Goal: Task Accomplishment & Management: Complete application form

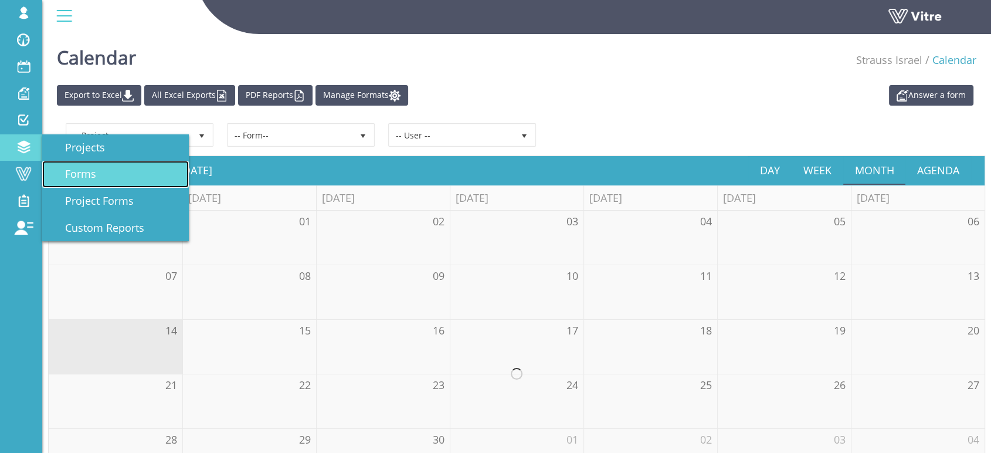
click at [86, 174] on span "Forms" at bounding box center [73, 174] width 45 height 14
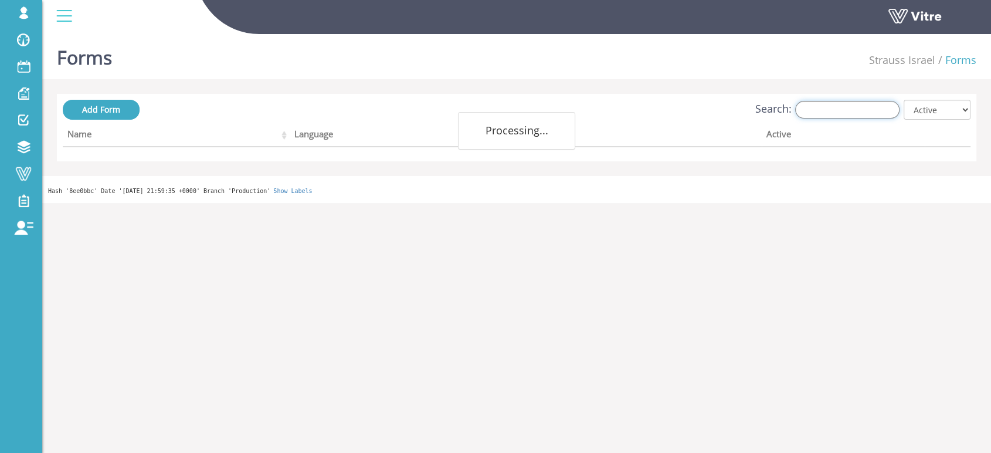
drag, startPoint x: 851, startPoint y: 106, endPoint x: 831, endPoint y: 111, distance: 20.8
click at [851, 106] on input "Search:" at bounding box center [847, 110] width 104 height 18
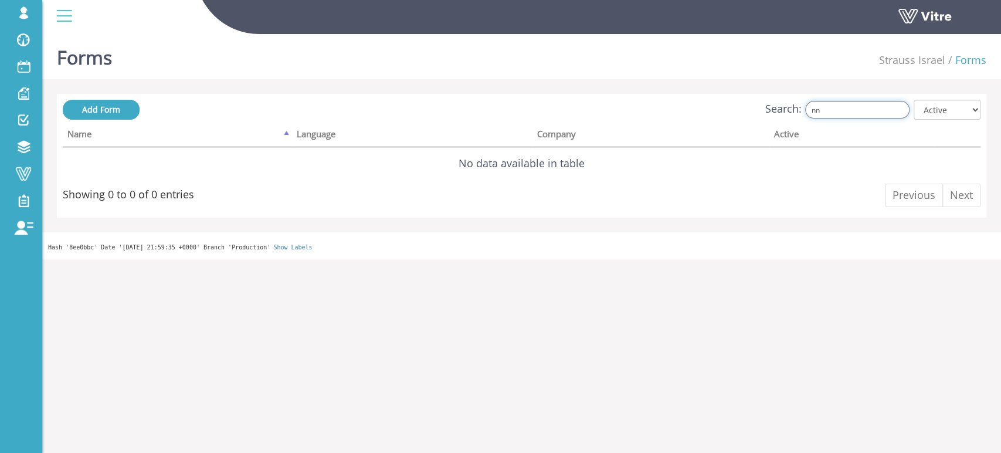
type input "n"
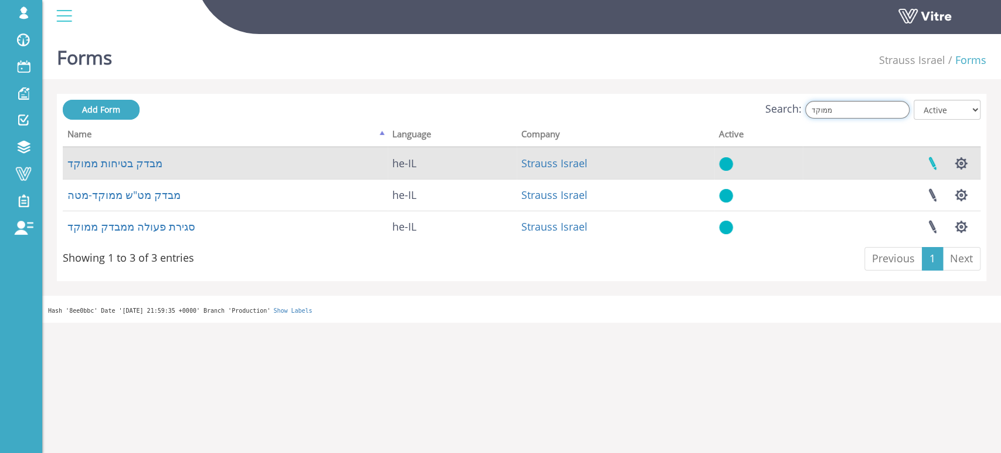
type input "ממוקד"
click at [930, 162] on link at bounding box center [932, 163] width 29 height 31
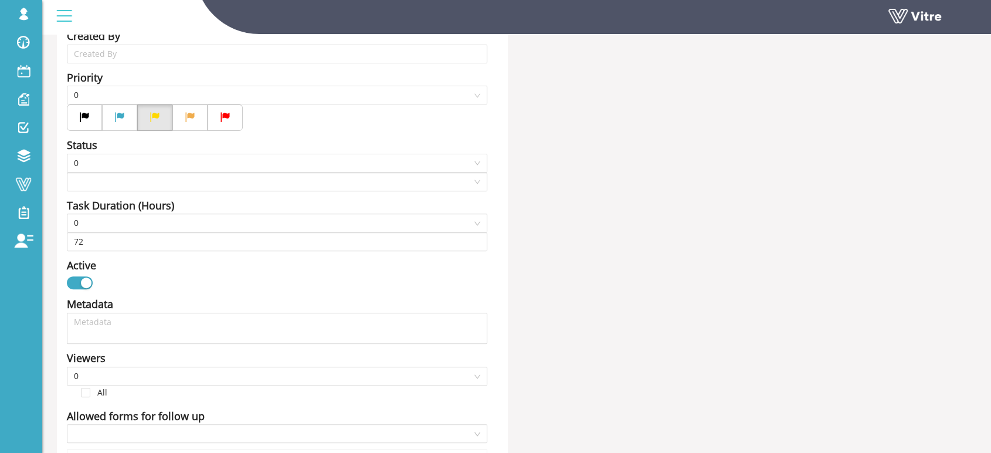
type input "[PERSON_NAME] SU"
type input "Harel Smadar SU"
type input "720"
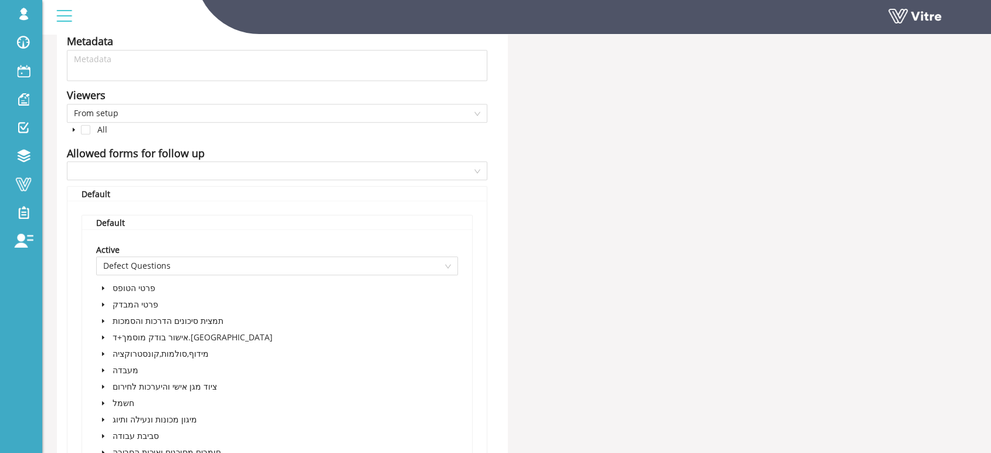
scroll to position [652, 0]
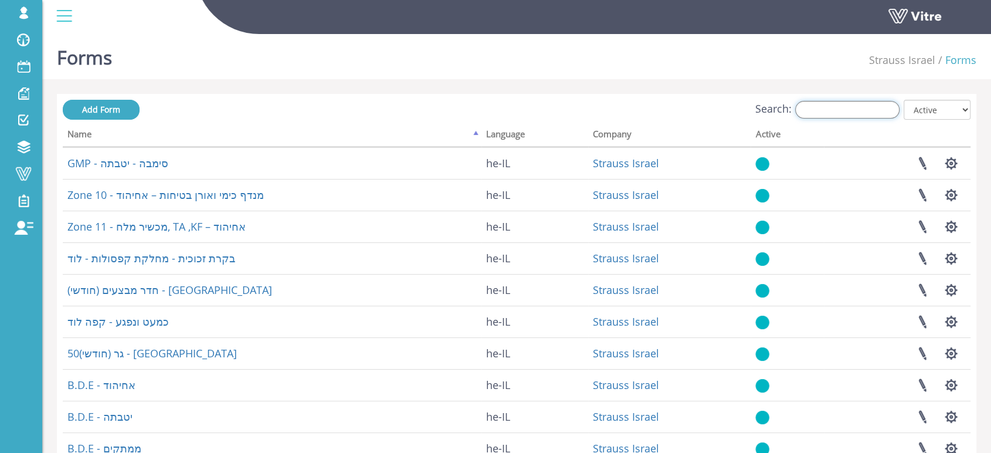
click at [863, 110] on input "Search:" at bounding box center [847, 110] width 104 height 18
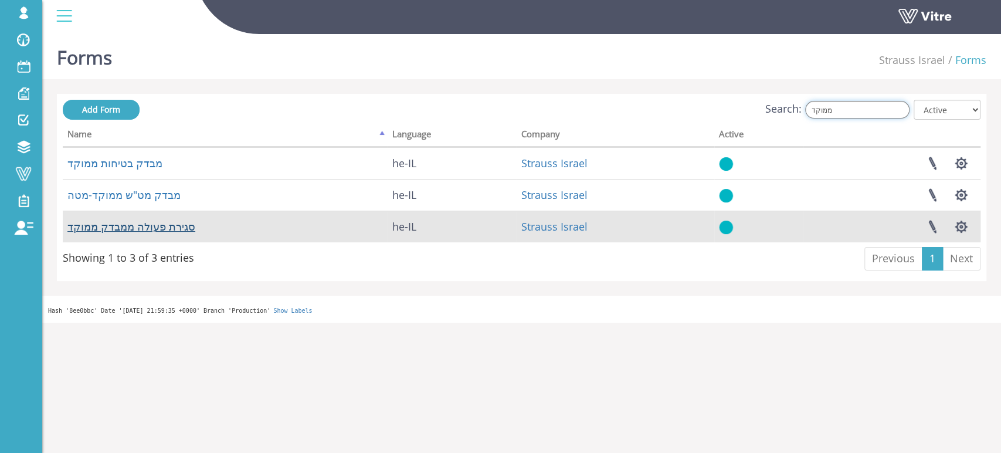
type input "ממוקד"
click at [136, 229] on link "סגירת פעולה ממבדק ממוקד" at bounding box center [131, 226] width 128 height 14
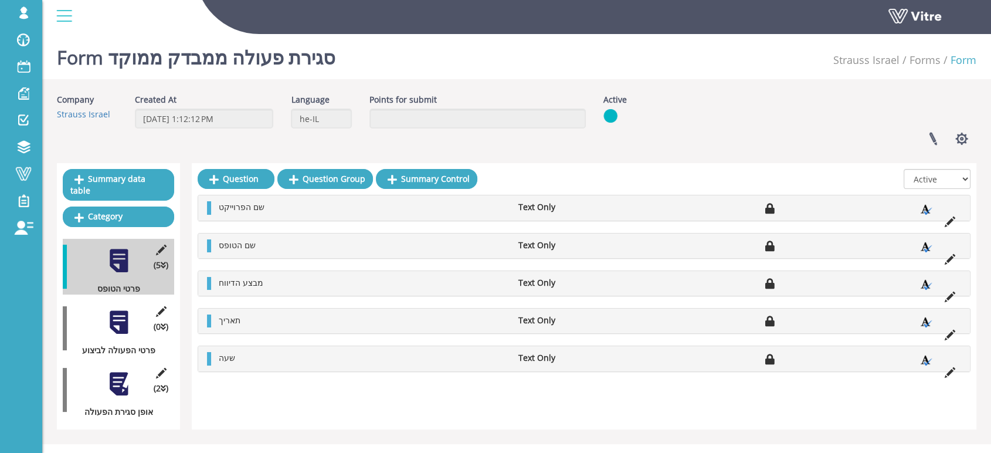
click at [122, 309] on div at bounding box center [119, 322] width 26 height 26
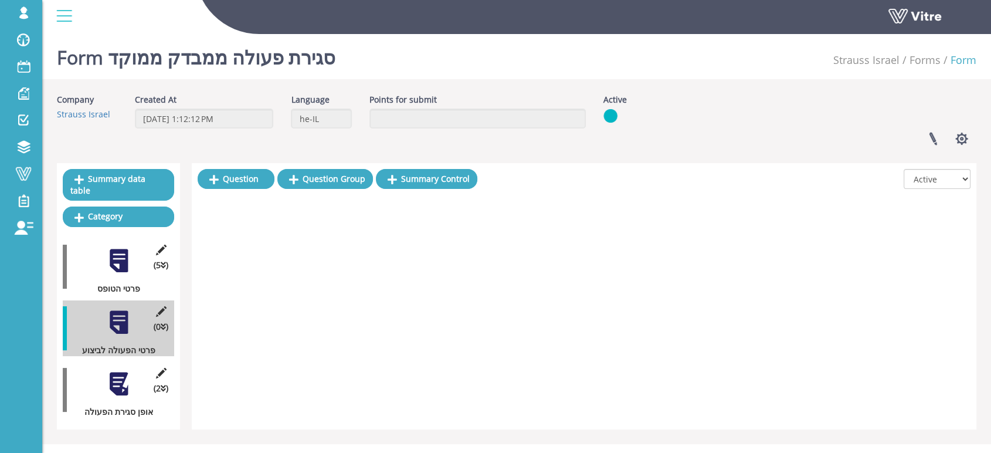
click at [117, 371] on div at bounding box center [119, 384] width 26 height 26
